Goal: Task Accomplishment & Management: Manage account settings

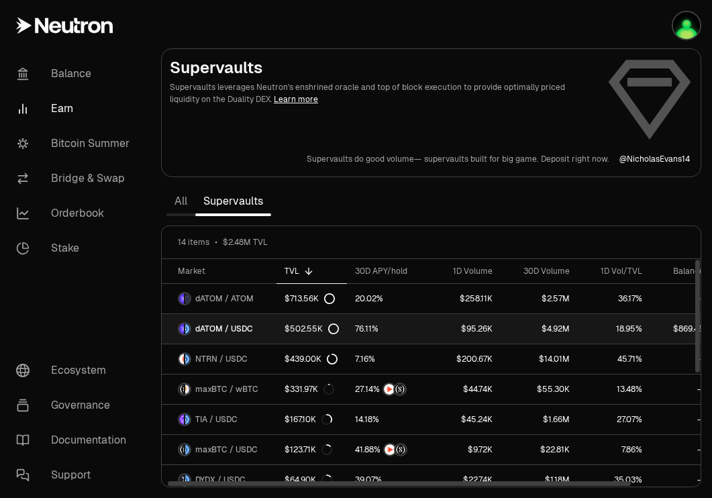
click at [257, 325] on link "dATOM / USDC" at bounding box center [219, 329] width 115 height 30
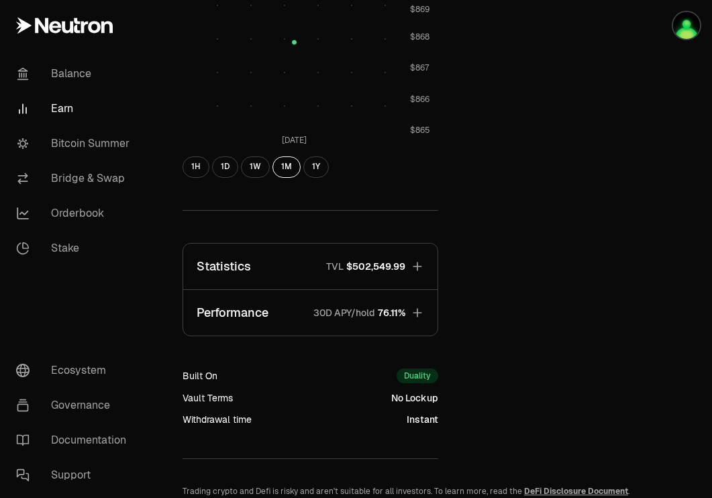
scroll to position [474, 0]
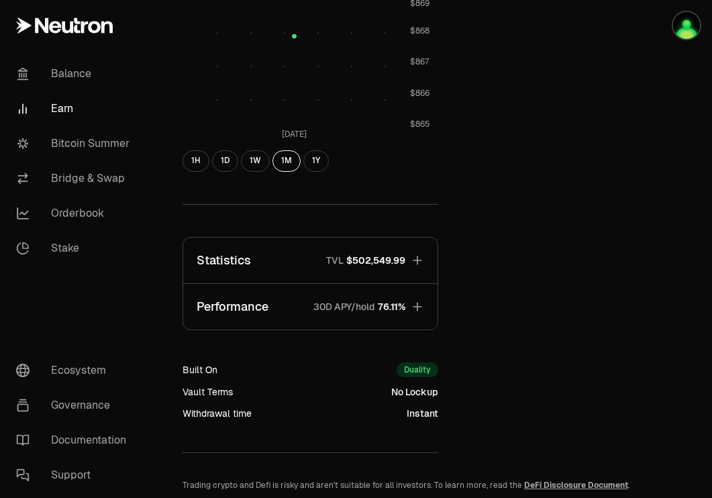
click at [400, 260] on span "$502,549.99" at bounding box center [375, 260] width 59 height 13
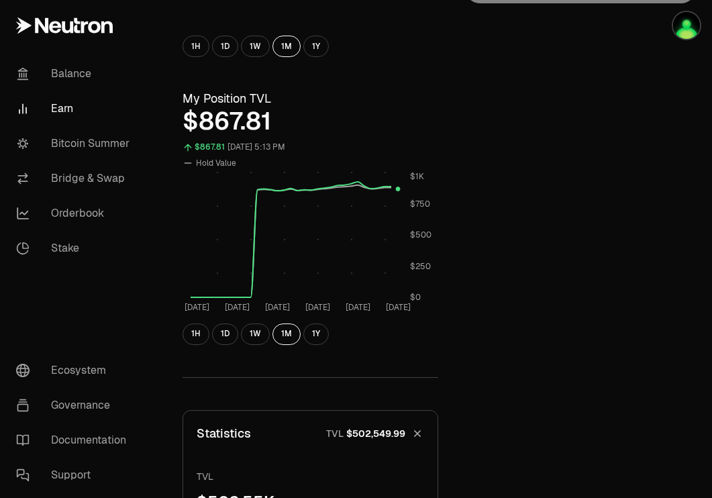
scroll to position [0, 0]
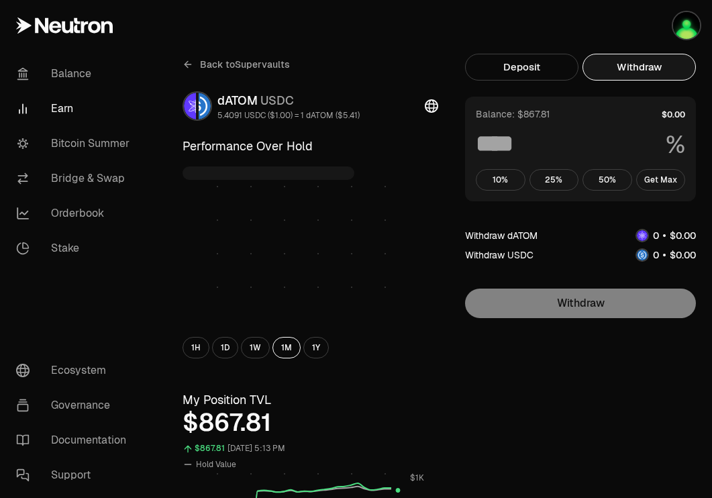
click at [653, 62] on button "Withdraw" at bounding box center [638, 67] width 113 height 27
click at [664, 183] on button "Get Max" at bounding box center [661, 179] width 50 height 21
type input "***"
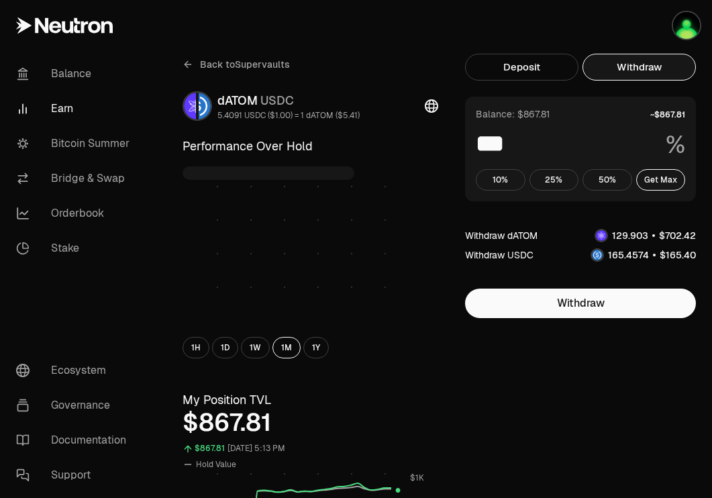
click at [72, 108] on link "Earn" at bounding box center [75, 108] width 140 height 35
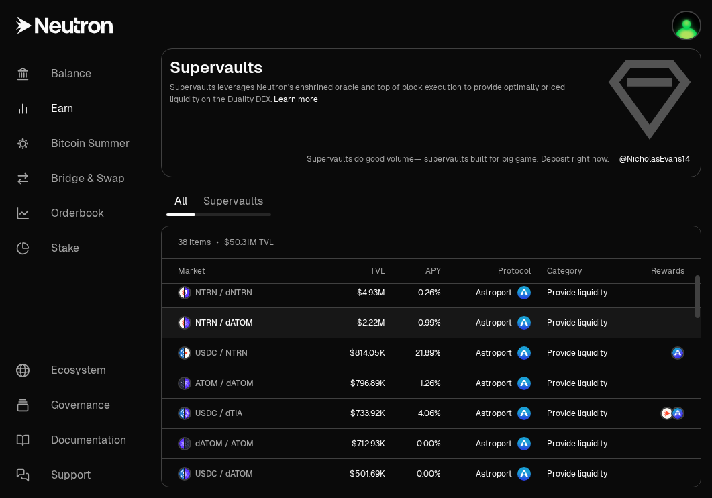
scroll to position [3, 0]
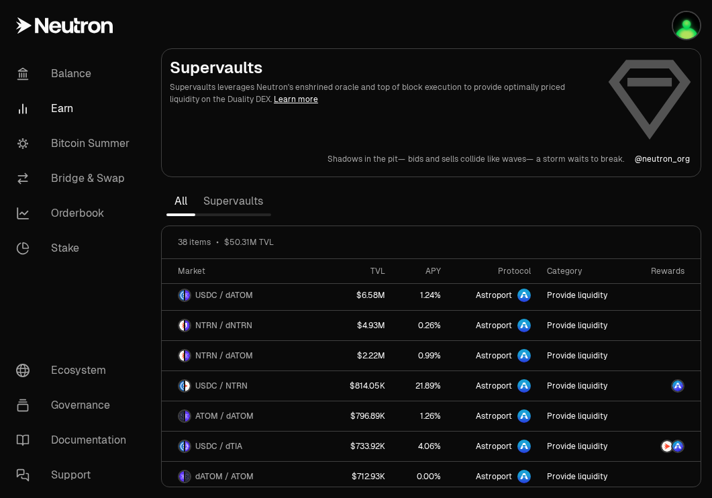
click at [247, 197] on link "Supervaults" at bounding box center [233, 201] width 76 height 27
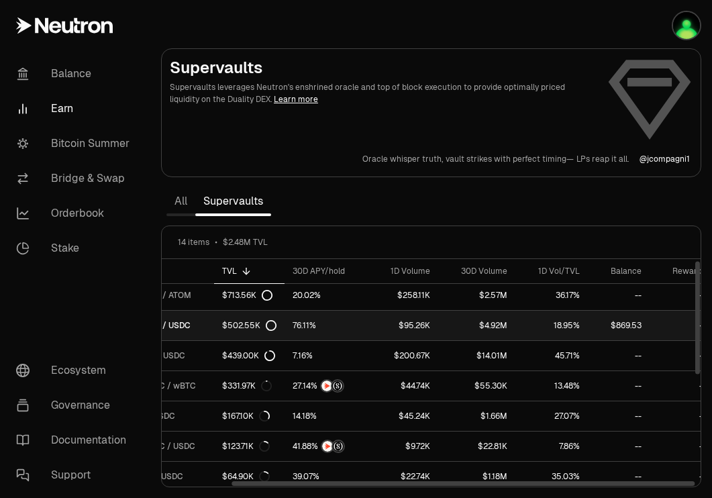
scroll to position [3, 74]
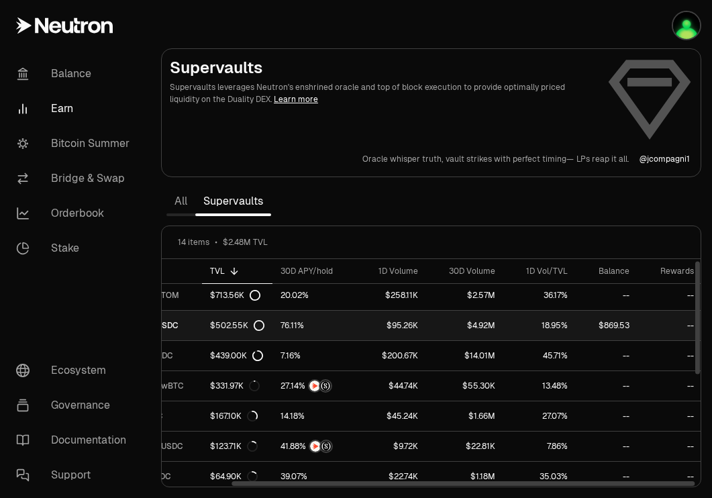
click at [242, 325] on div "$502.55K" at bounding box center [237, 325] width 54 height 11
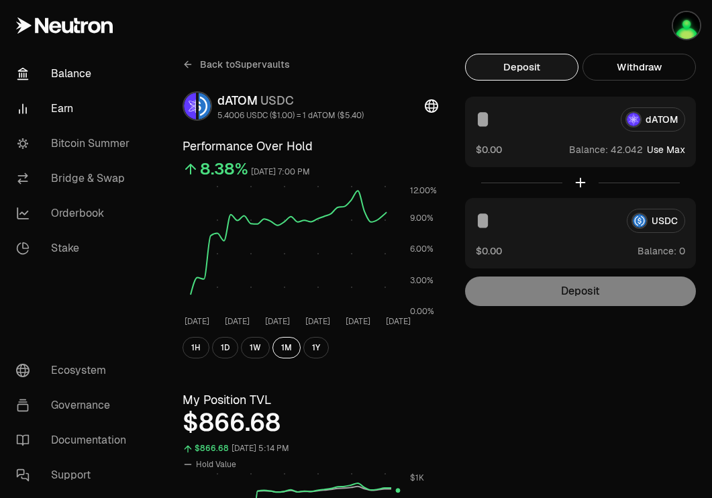
click at [96, 73] on link "Balance" at bounding box center [75, 73] width 140 height 35
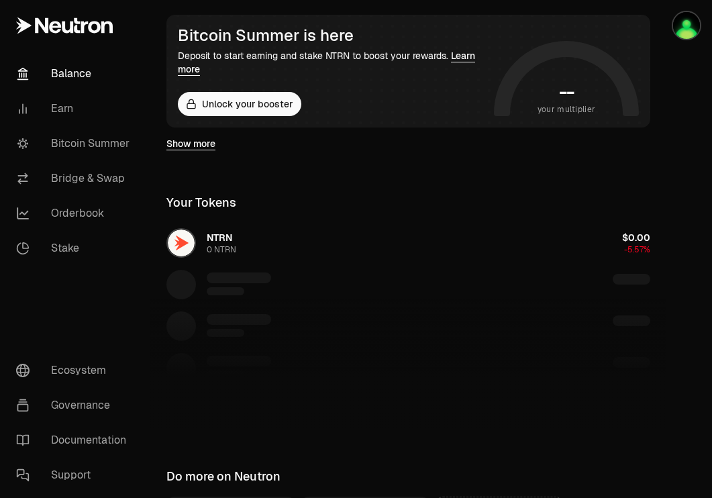
scroll to position [244, 0]
